Goal: Information Seeking & Learning: Learn about a topic

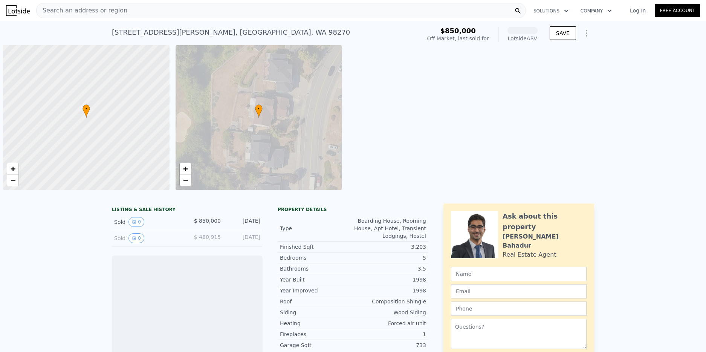
scroll to position [0, 3]
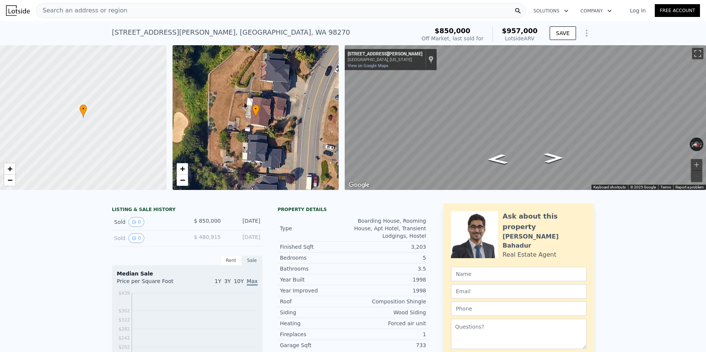
click at [145, 12] on div "Search an address or region" at bounding box center [280, 10] width 489 height 15
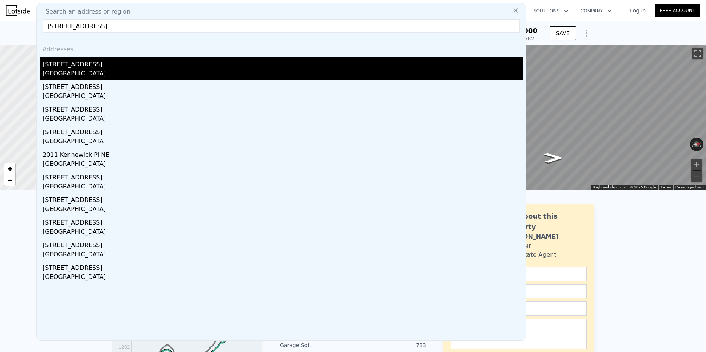
type input "[STREET_ADDRESS]"
click at [84, 66] on div "[STREET_ADDRESS]" at bounding box center [283, 63] width 480 height 12
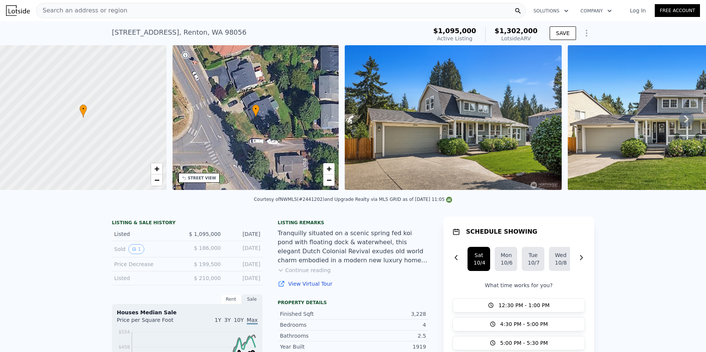
click at [312, 273] on div "Listing remarks Tranquilly situated on a scenic spring fed koi pond with floati…" at bounding box center [352, 258] width 151 height 77
click at [312, 270] on button "Continue reading" at bounding box center [303, 270] width 53 height 8
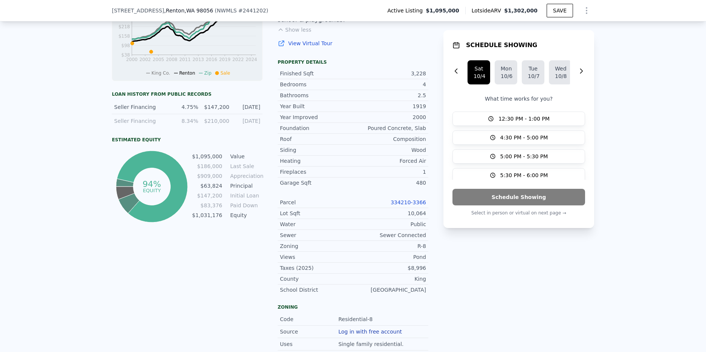
scroll to position [350, 0]
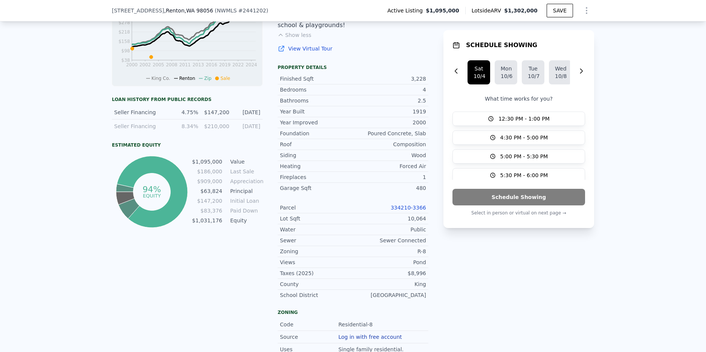
click at [407, 204] on link "334210-3366" at bounding box center [407, 207] width 35 height 6
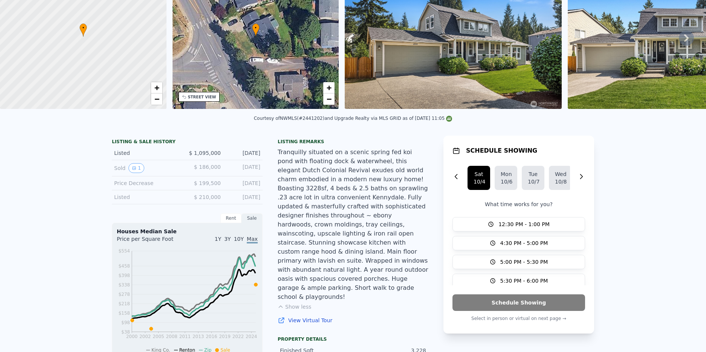
scroll to position [0, 0]
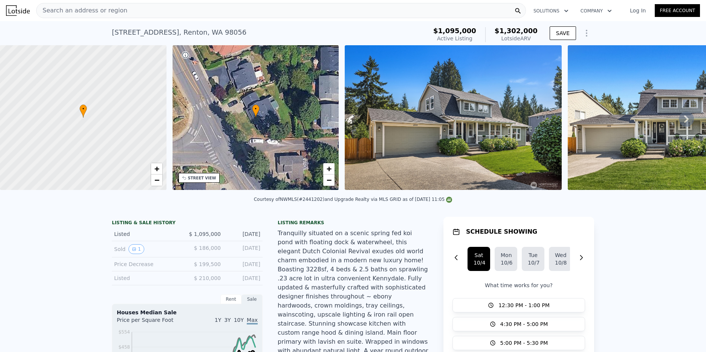
click at [481, 134] on img at bounding box center [453, 117] width 217 height 145
